Goal: Task Accomplishment & Management: Manage account settings

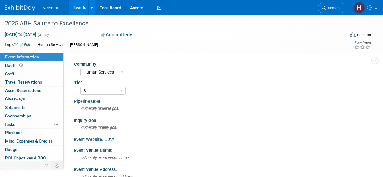
select select "Human Services"
select select "3"
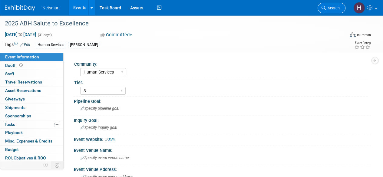
click at [323, 8] on icon at bounding box center [324, 8] width 4 height 4
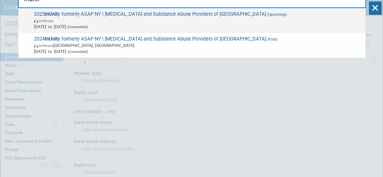
type input "inunit"
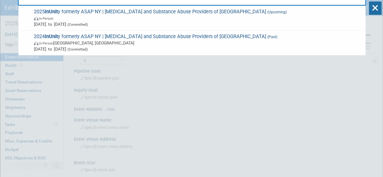
click at [116, 41] on span "In-Person [GEOGRAPHIC_DATA], [GEOGRAPHIC_DATA]" at bounding box center [198, 43] width 329 height 6
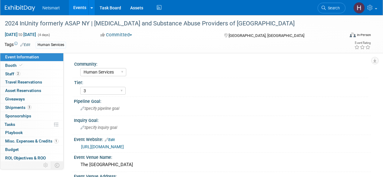
select select "Human Services"
select select "3"
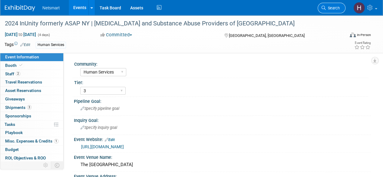
click at [335, 8] on span "Search" at bounding box center [333, 8] width 14 height 5
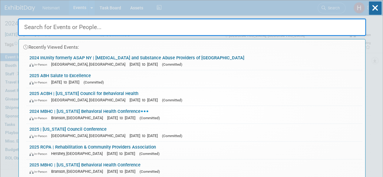
click at [180, 28] on input "text" at bounding box center [192, 27] width 348 height 18
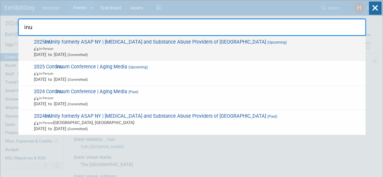
type input "inu"
click at [155, 43] on span "2025 InU nity formerly ASAP NY | Alcoholism and Substance Abuse Providers of NY…" at bounding box center [197, 48] width 330 height 18
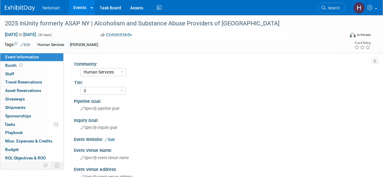
select select "Human Services"
select select "3"
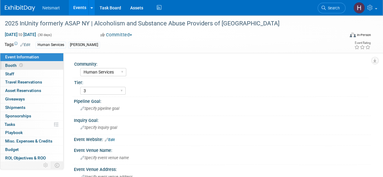
click at [25, 66] on link "Booth" at bounding box center [31, 65] width 63 height 8
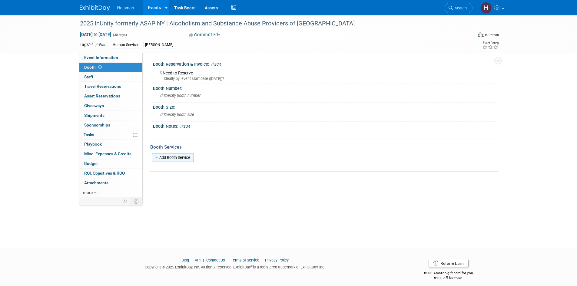
click at [178, 157] on link "Add Booth Service" at bounding box center [173, 157] width 42 height 9
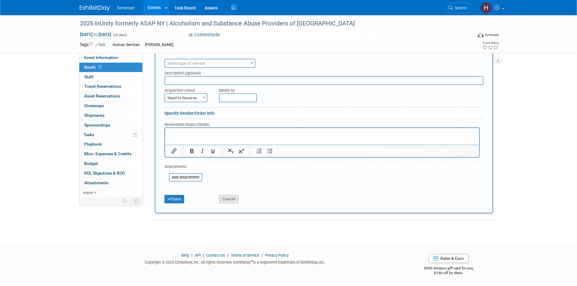
click at [231, 177] on button "Cancel" at bounding box center [229, 199] width 20 height 8
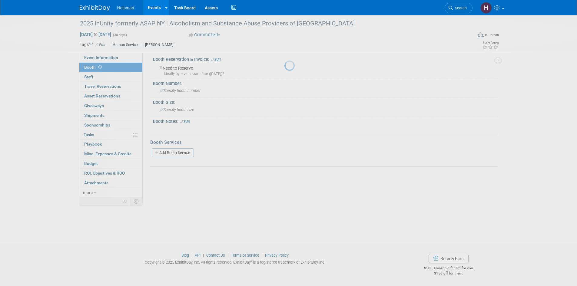
scroll to position [5, 0]
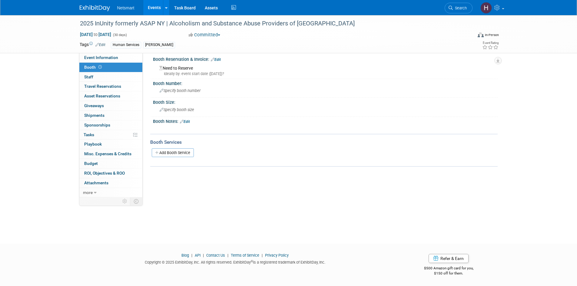
click at [190, 123] on link "Edit" at bounding box center [185, 122] width 10 height 4
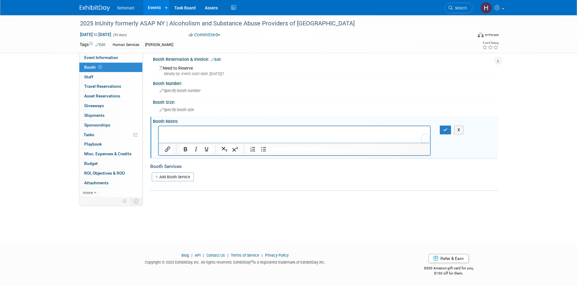
scroll to position [0, 0]
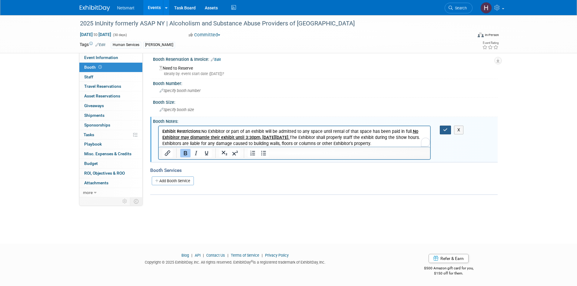
click at [383, 130] on icon "button" at bounding box center [445, 130] width 5 height 4
